Goal: Task Accomplishment & Management: Use online tool/utility

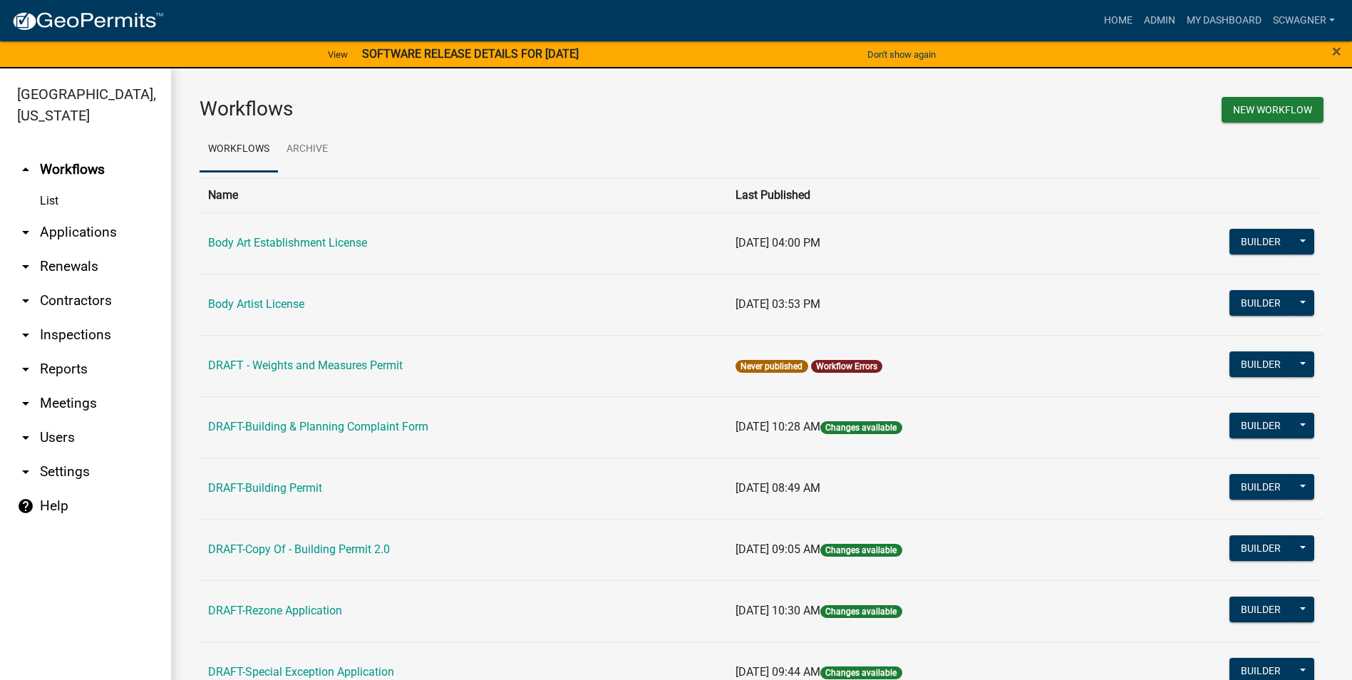
click at [93, 229] on link "arrow_drop_down Applications" at bounding box center [85, 232] width 171 height 34
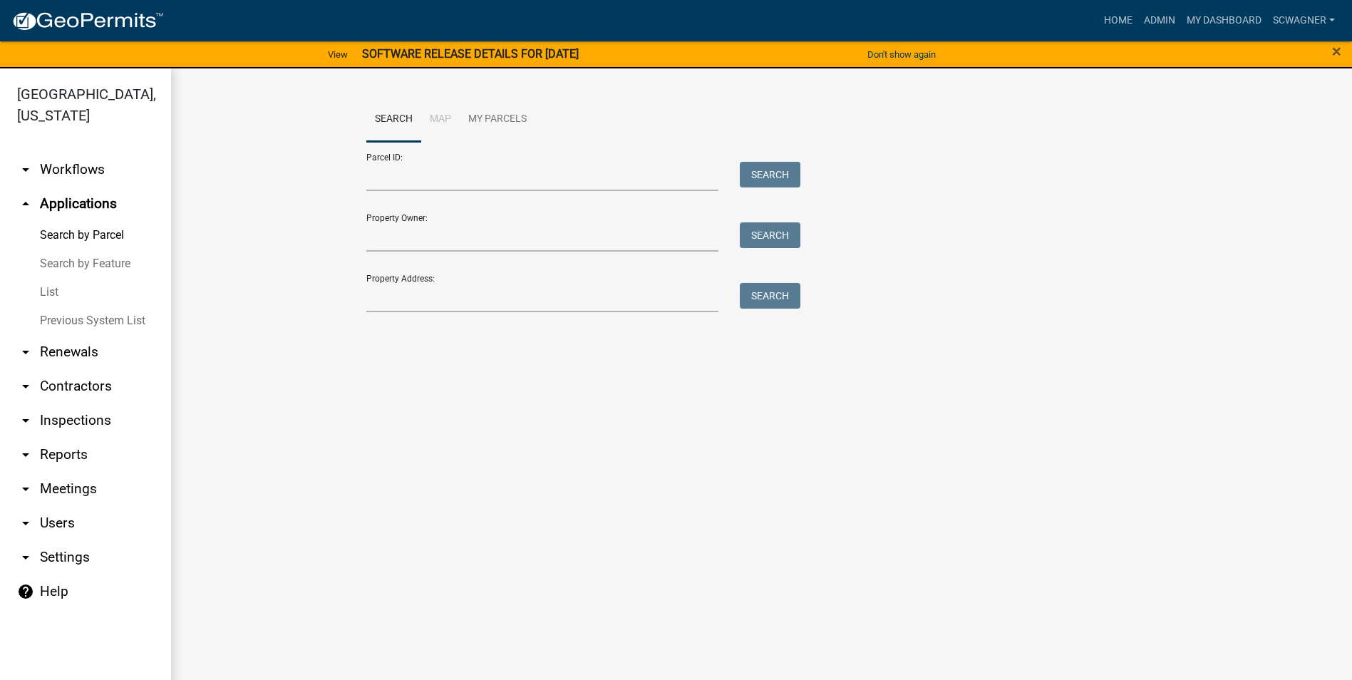
click at [362, 304] on div at bounding box center [543, 297] width 374 height 29
click at [380, 298] on input "Property Address:" at bounding box center [542, 297] width 353 height 29
type input "5880"
click at [779, 297] on button "Search" at bounding box center [770, 296] width 61 height 26
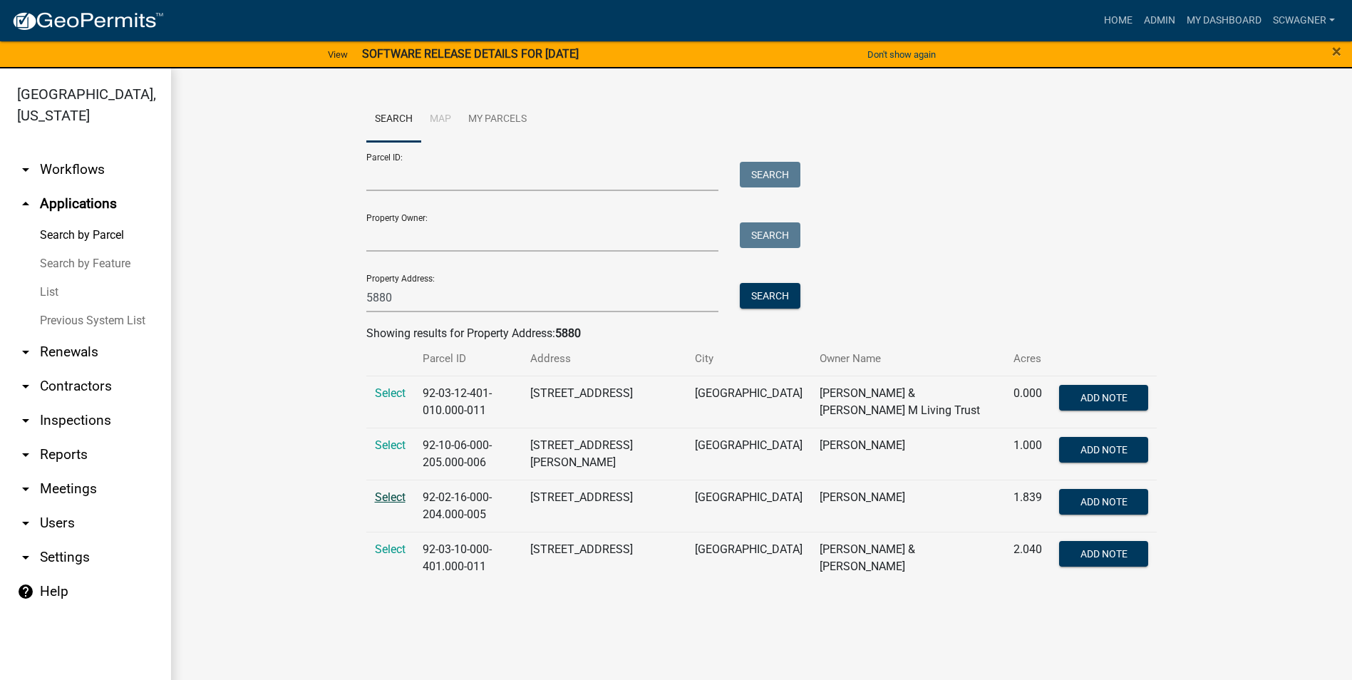
click at [389, 490] on span "Select" at bounding box center [390, 497] width 31 height 14
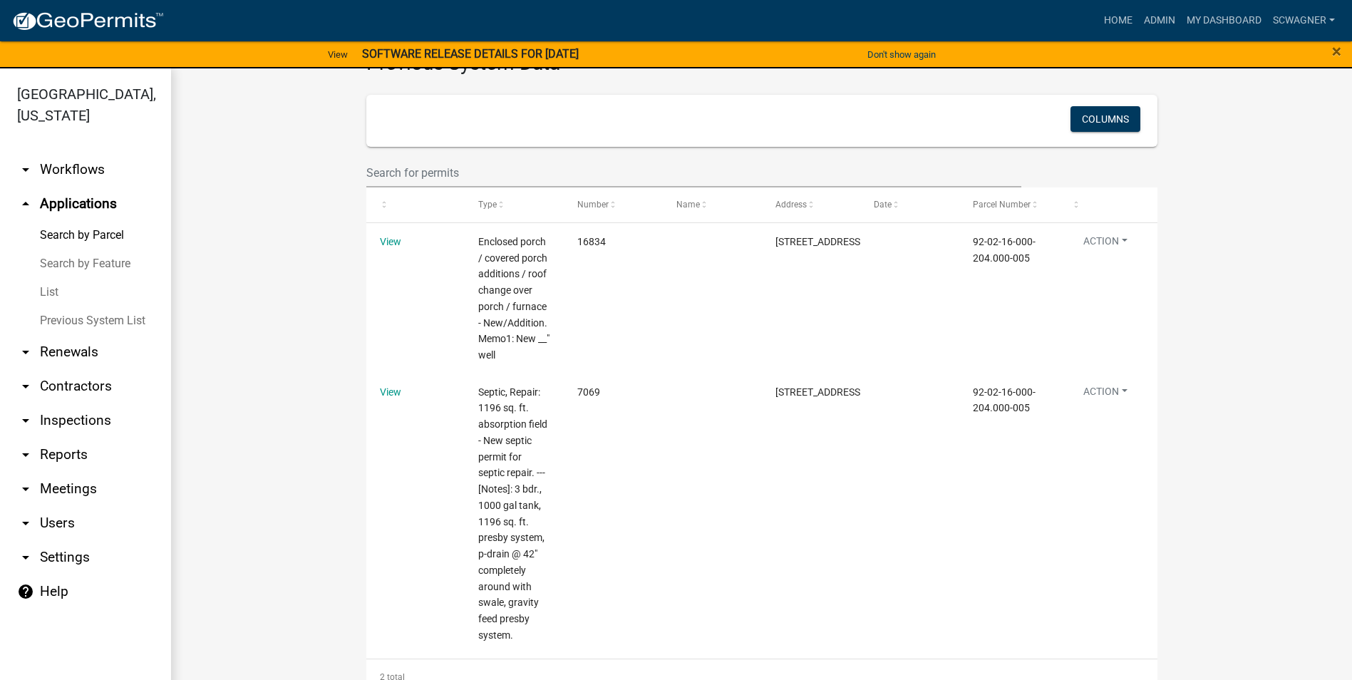
scroll to position [667, 0]
